Goal: Task Accomplishment & Management: Manage account settings

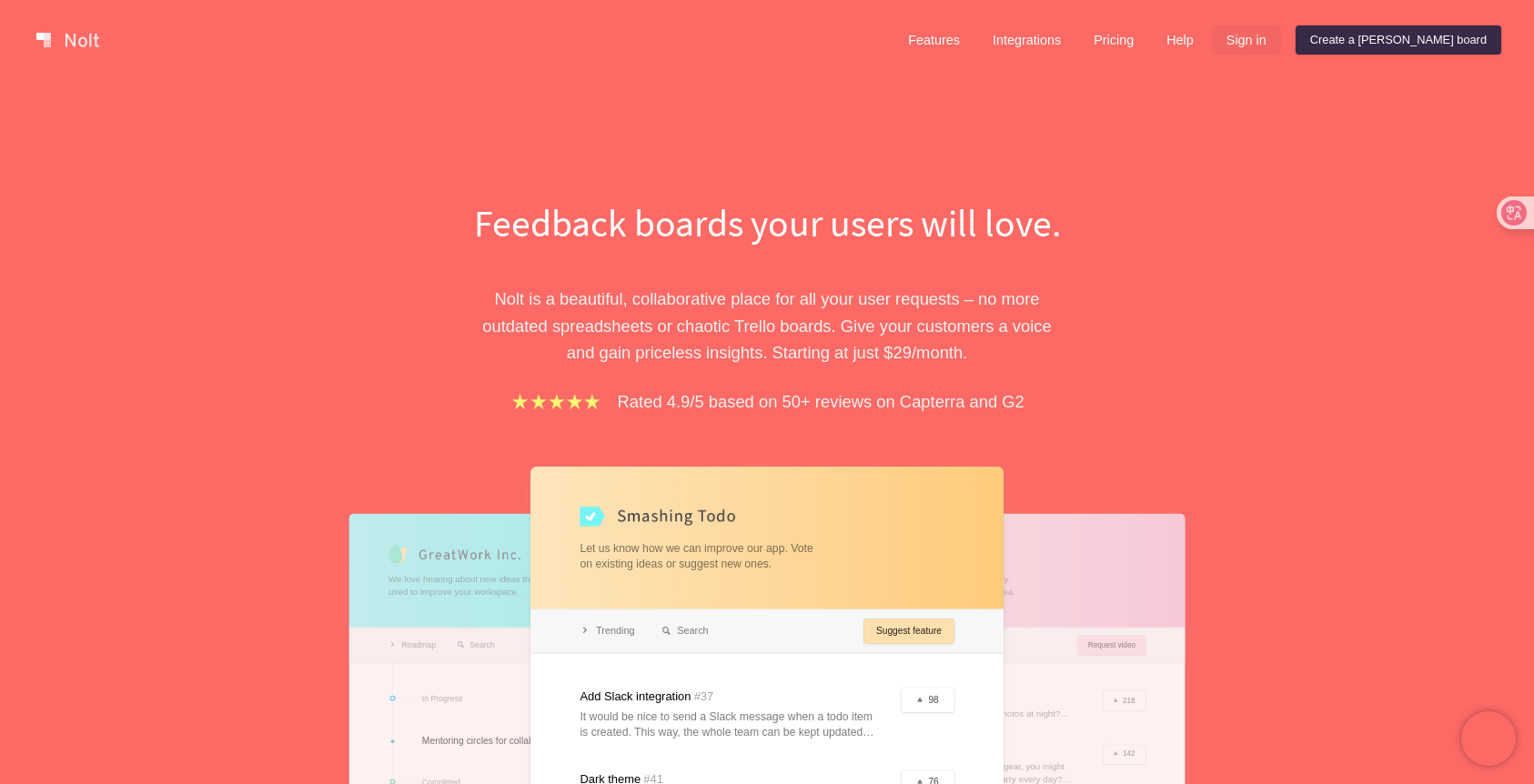
click at [1282, 49] on link "Sign in" at bounding box center [1247, 40] width 69 height 29
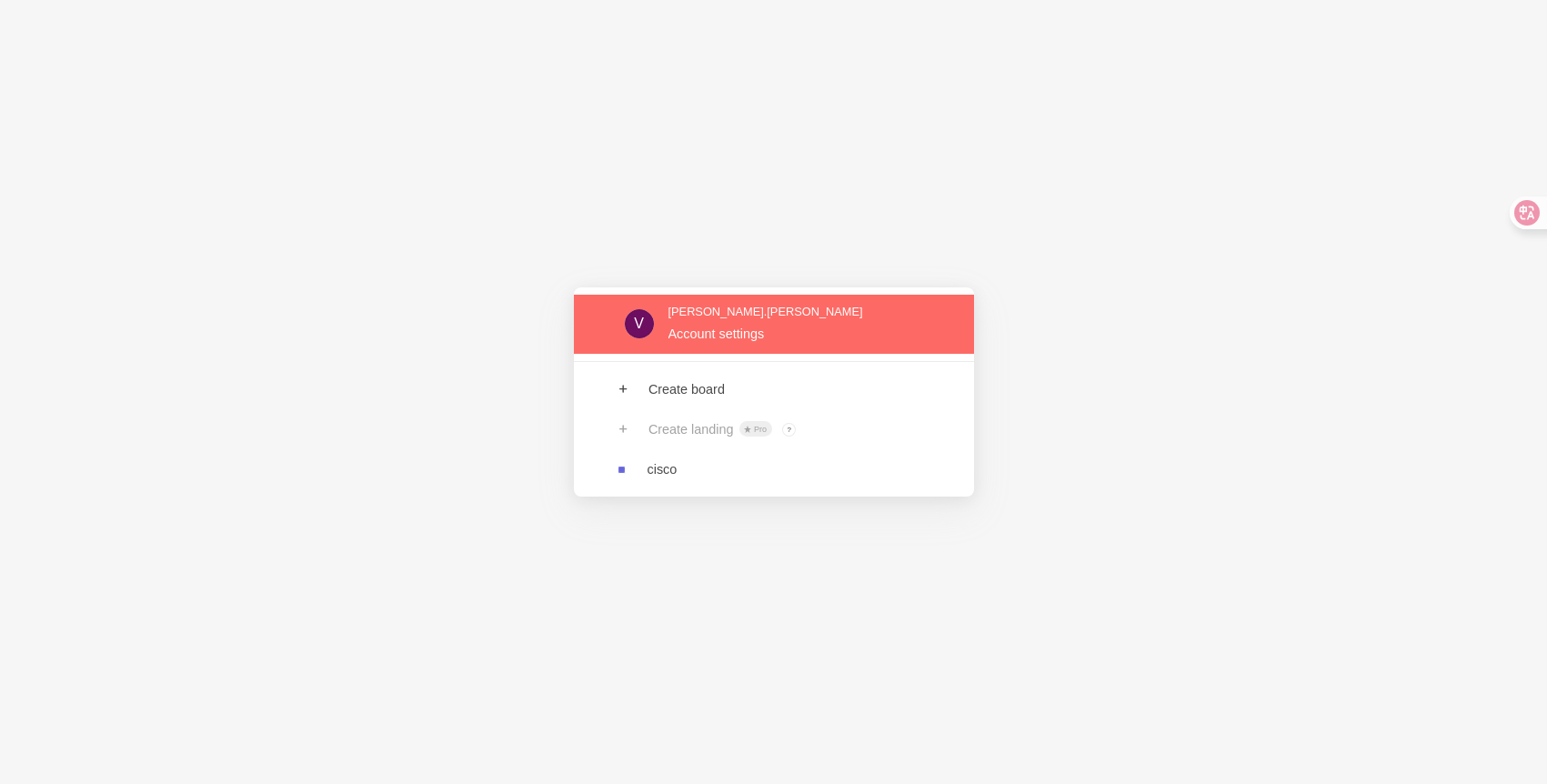
click at [716, 329] on link at bounding box center [774, 324] width 400 height 59
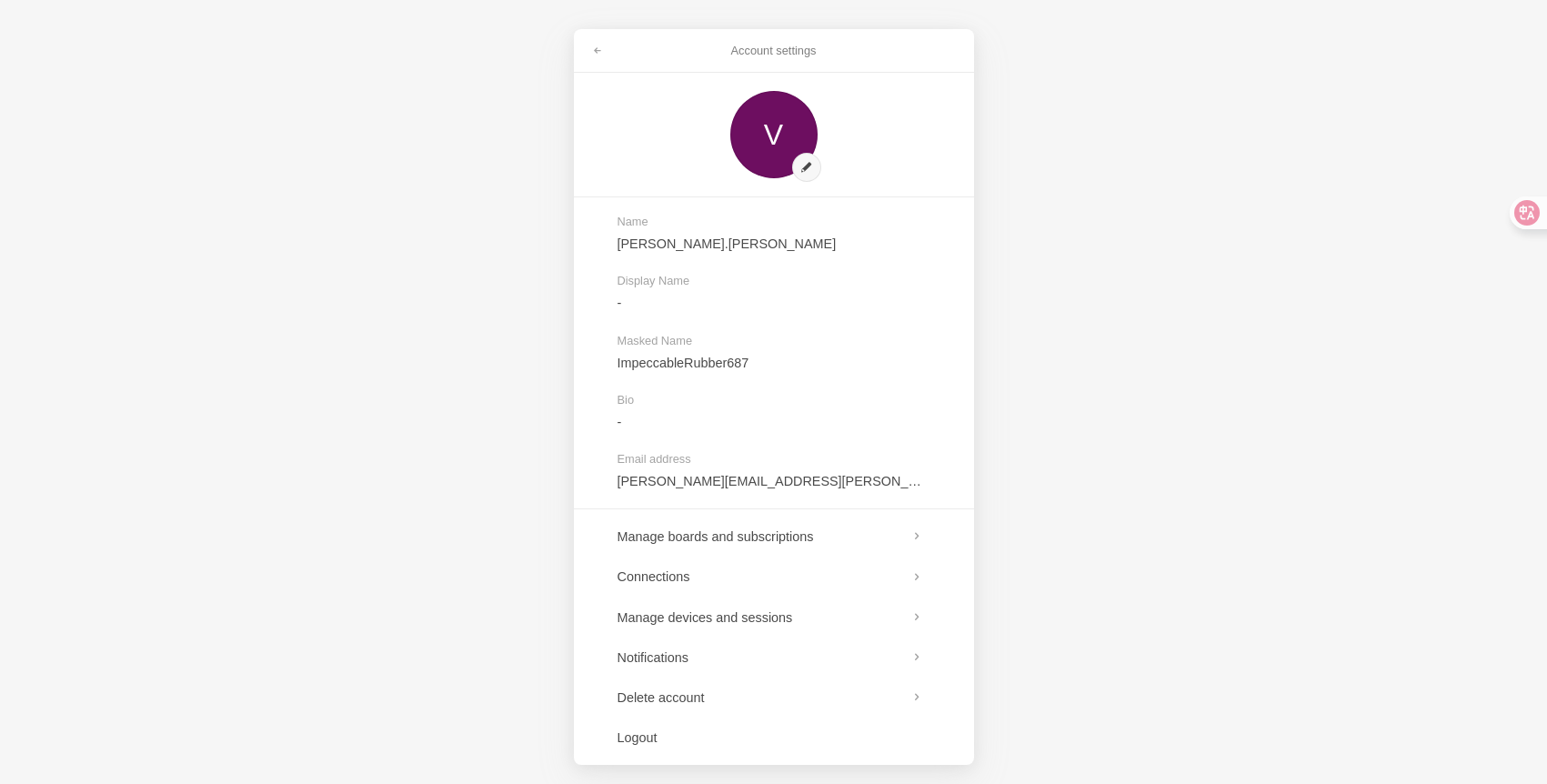
click at [321, 164] on div "Account settings V Name [PERSON_NAME].[PERSON_NAME] Display Name - Masked Name …" at bounding box center [773, 392] width 1547 height 784
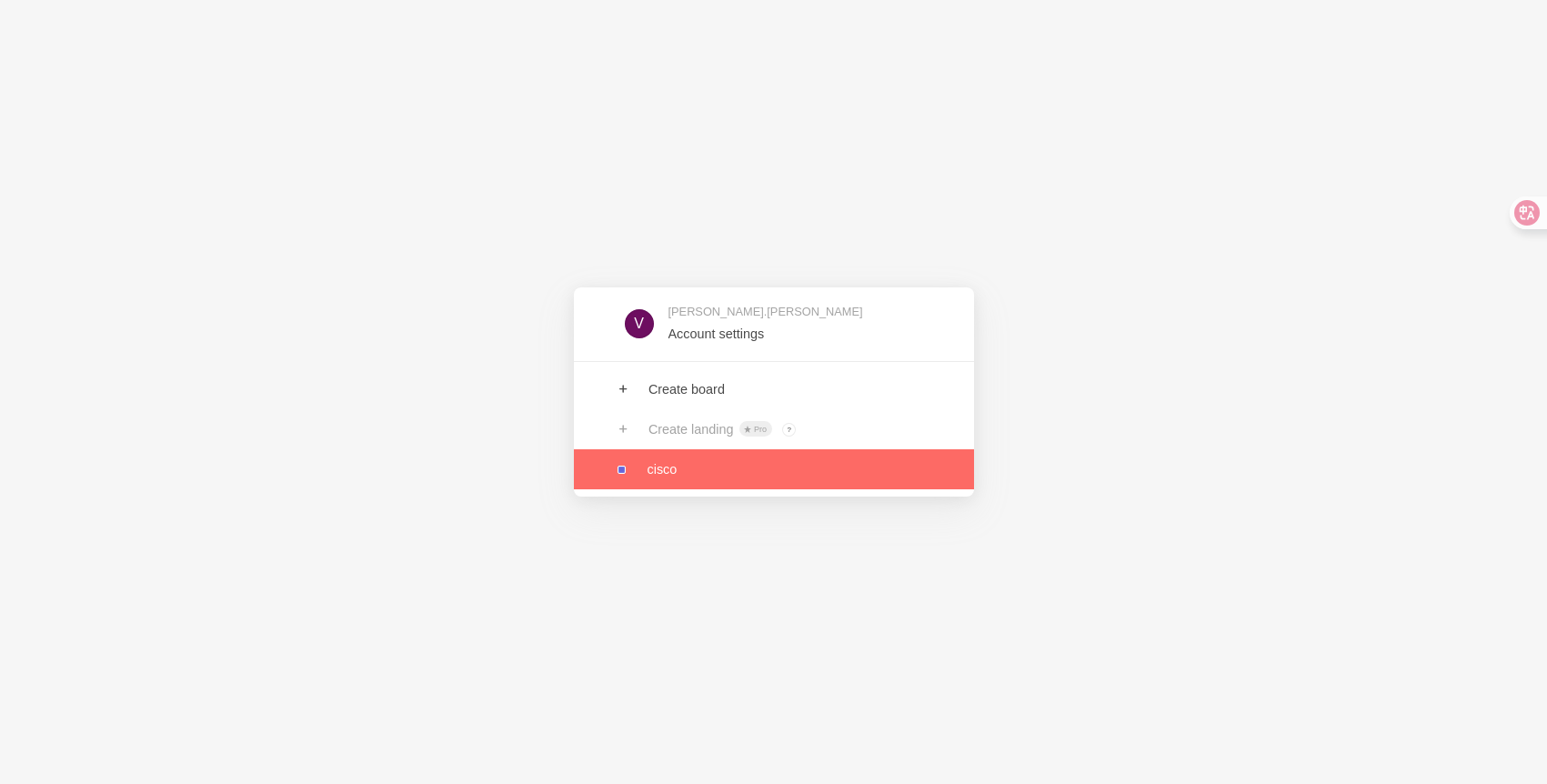
click at [681, 465] on link at bounding box center [774, 470] width 400 height 40
